Goal: Task Accomplishment & Management: Manage account settings

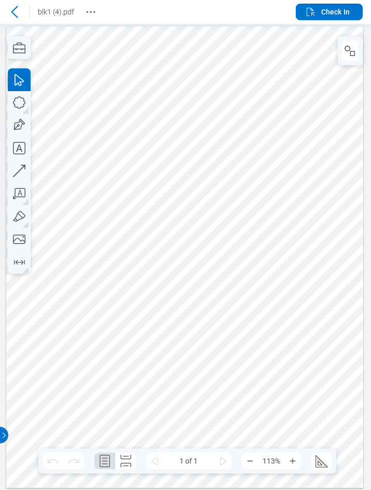
click at [17, 19] on div at bounding box center [14, 12] width 17 height 17
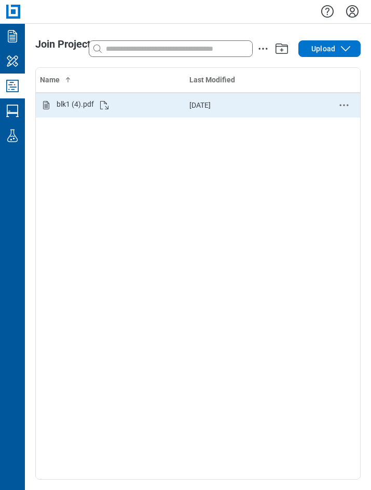
click at [96, 102] on div "blk1 (4).pdf" at bounding box center [110, 105] width 141 height 12
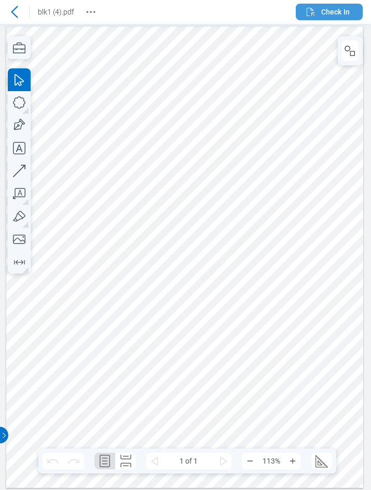
click at [308, 14] on icon "button" at bounding box center [310, 12] width 12 height 12
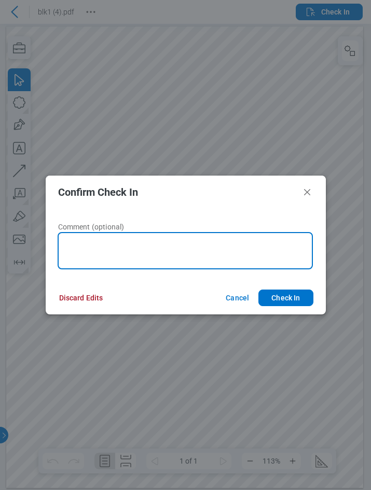
click at [129, 256] on textarea at bounding box center [185, 250] width 255 height 37
type textarea "****"
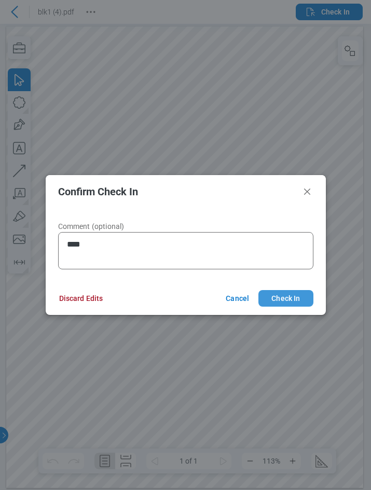
click at [274, 292] on button "Check In" at bounding box center [285, 298] width 54 height 17
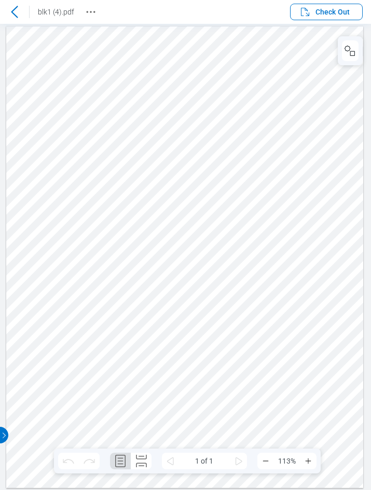
click at [22, 9] on div at bounding box center [14, 12] width 17 height 17
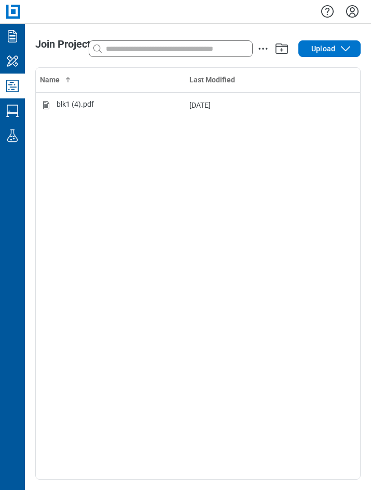
click at [353, 12] on icon "Settings" at bounding box center [352, 11] width 17 height 17
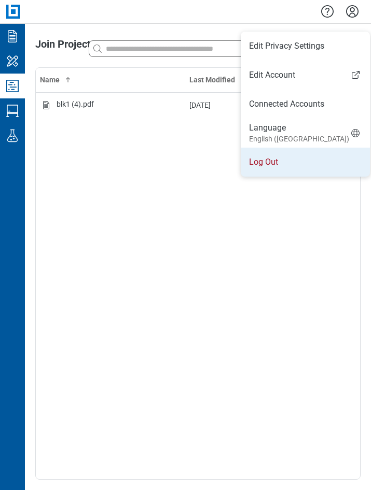
click at [279, 162] on li "Log Out" at bounding box center [304, 162] width 129 height 29
